Goal: Task Accomplishment & Management: Use online tool/utility

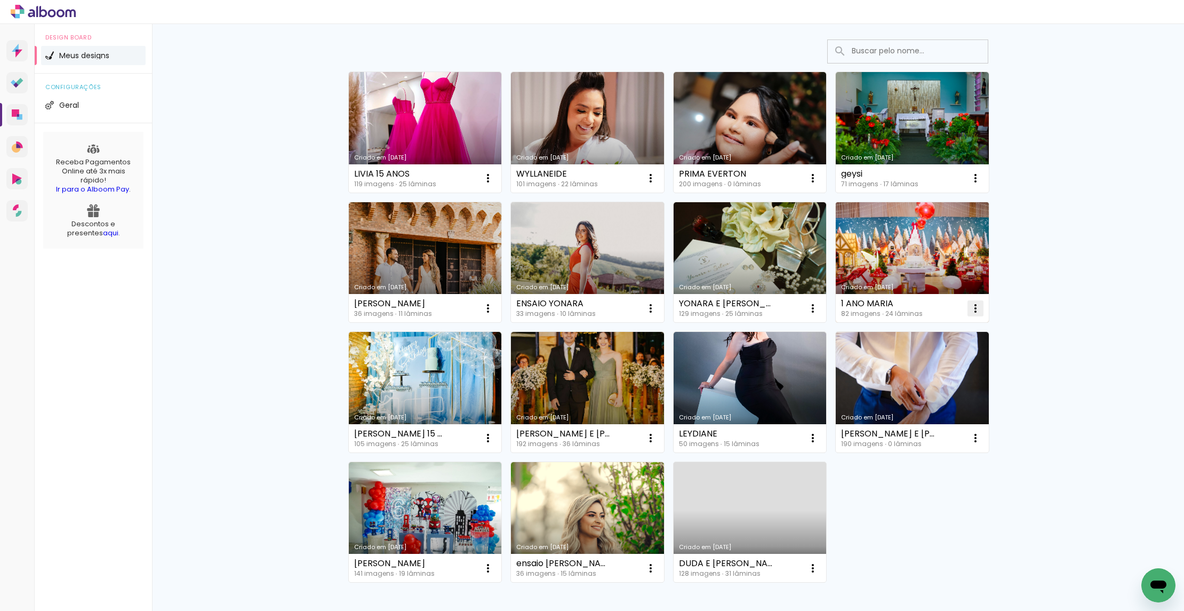
scroll to position [11, 0]
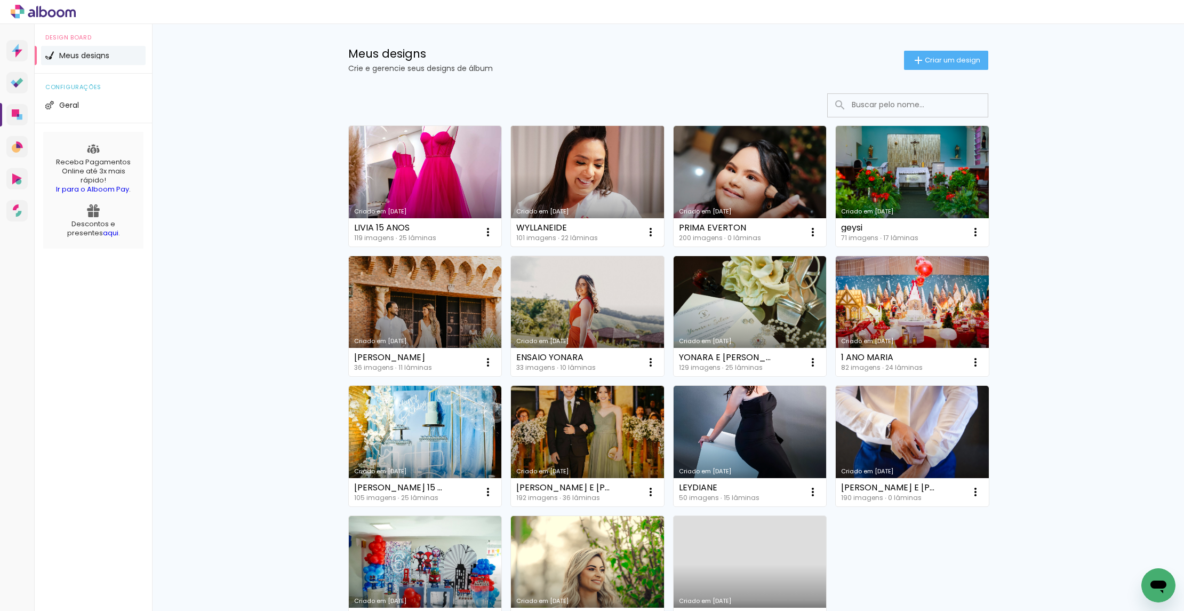
click at [607, 151] on link "Criado em [DATE]" at bounding box center [587, 186] width 153 height 121
